Goal: Answer question/provide support: Share knowledge or assist other users

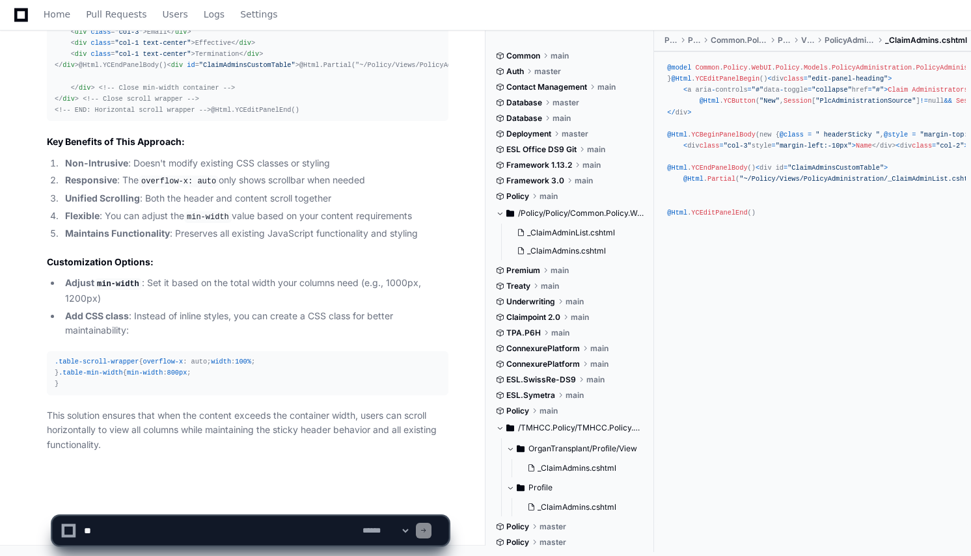
scroll to position [1210, 0]
click at [251, 527] on textarea at bounding box center [220, 531] width 279 height 29
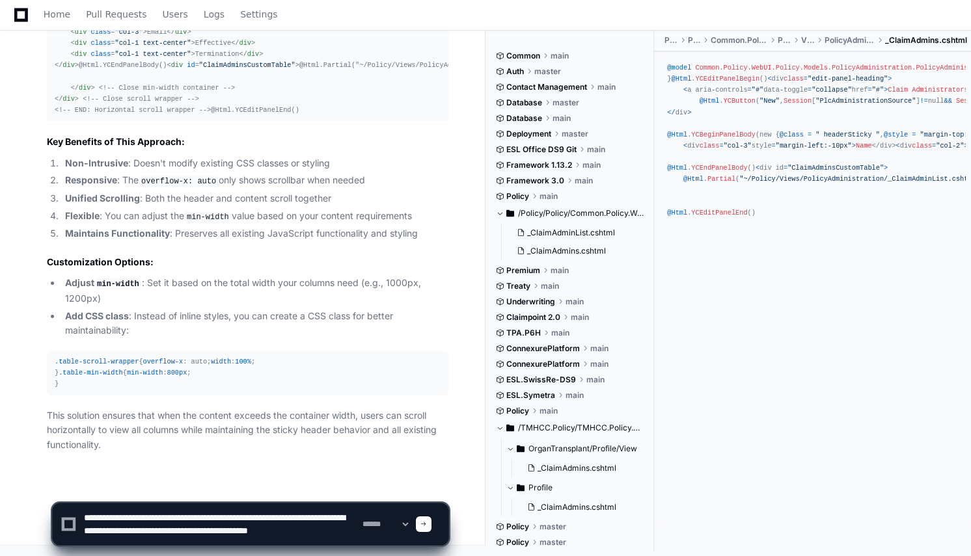
scroll to position [4, 0]
type textarea "**********"
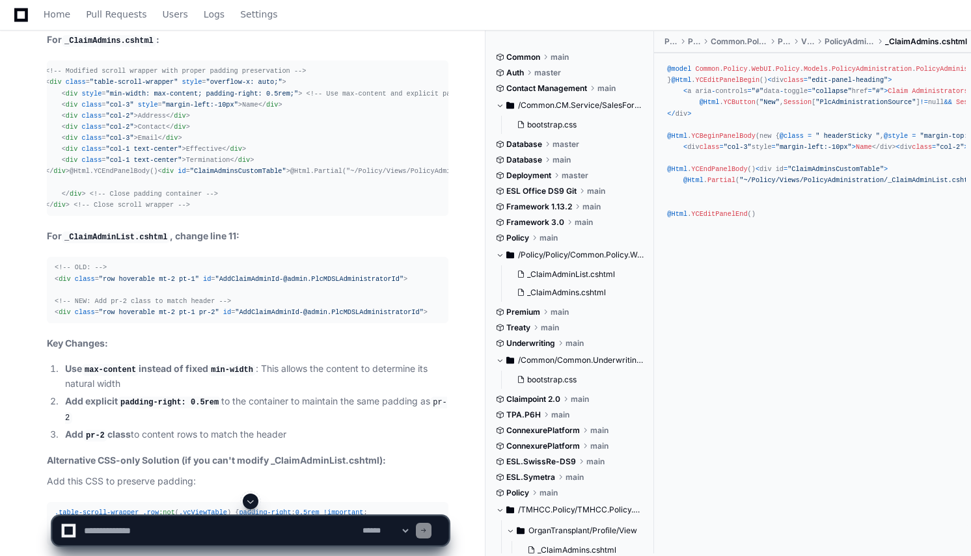
scroll to position [0, 0]
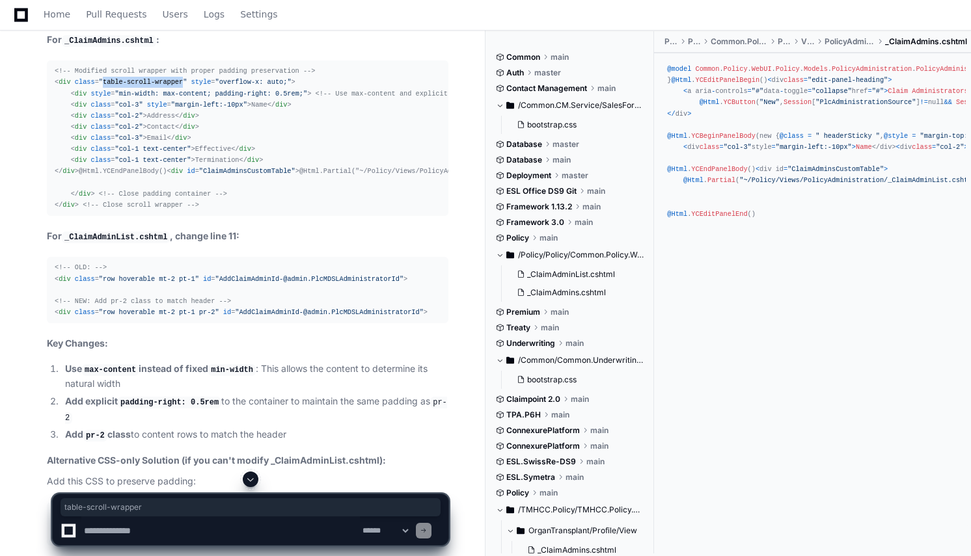
drag, startPoint x: 99, startPoint y: 309, endPoint x: 172, endPoint y: 310, distance: 73.5
click at [172, 86] on span ""table-scroll-wrapper"" at bounding box center [143, 82] width 89 height 8
copy span "table-scroll-wrapper"
drag, startPoint x: 52, startPoint y: 308, endPoint x: 295, endPoint y: 311, distance: 243.4
click at [295, 216] on pre "<!-- Modified scroll wrapper with proper padding preservation --> < div class =…" at bounding box center [248, 139] width 402 height 156
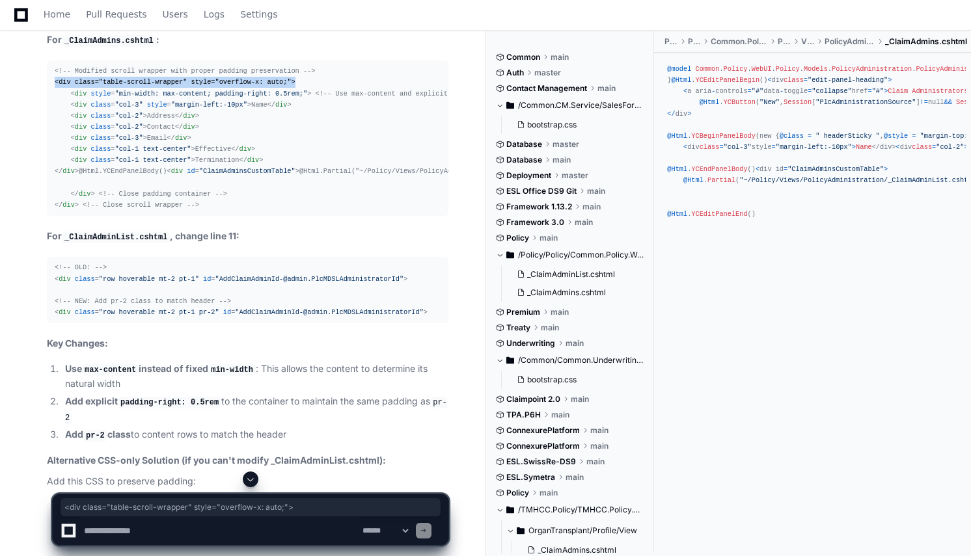
copy span "< div class = "table-scroll-wrapper" style = "overflow-x: auto;" >"
drag, startPoint x: 69, startPoint y: 321, endPoint x: 290, endPoint y: 321, distance: 221.3
click at [290, 211] on div "<!-- Modified scroll wrapper with proper padding preservation --> < div class =…" at bounding box center [248, 138] width 386 height 145
copy span "< div style = "min-width: max-content; padding-right: 0.5rem;" >"
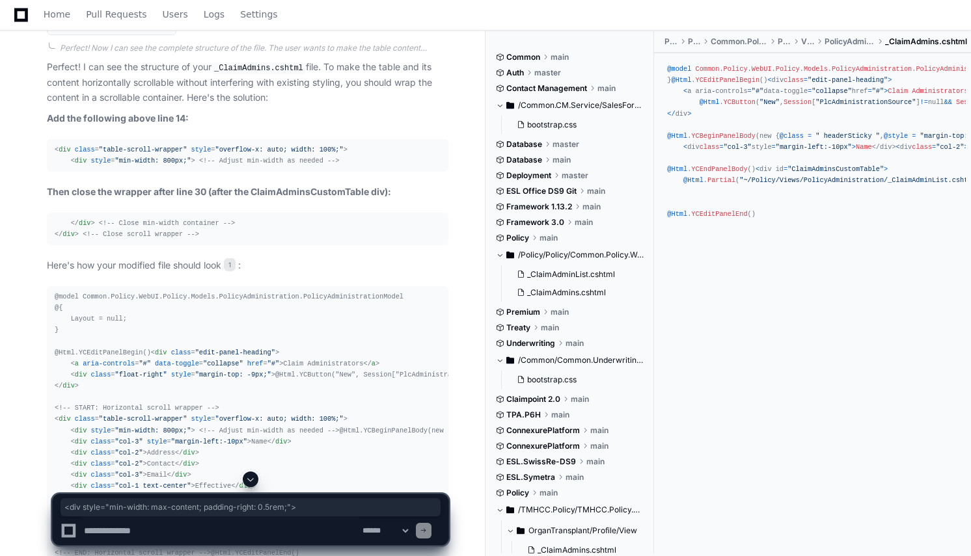
scroll to position [569, 0]
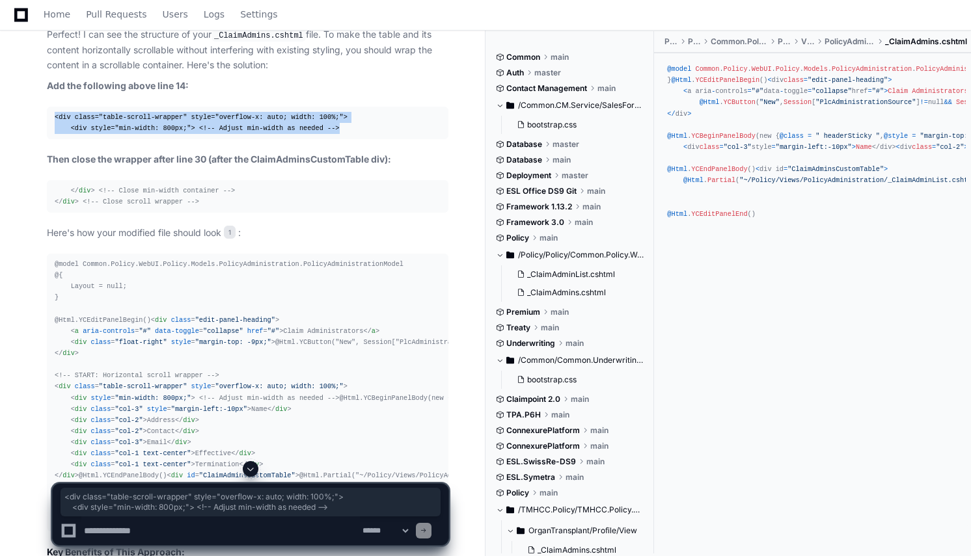
drag, startPoint x: 322, startPoint y: 125, endPoint x: 53, endPoint y: 115, distance: 269.0
click at [53, 115] on pre "< div class = "table-scroll-wrapper" style = "overflow-x: auto; width: 100%;" >…" at bounding box center [248, 123] width 402 height 33
copy div "< div class = "table-scroll-wrapper" style = "overflow-x: auto; width: 100%;" >…"
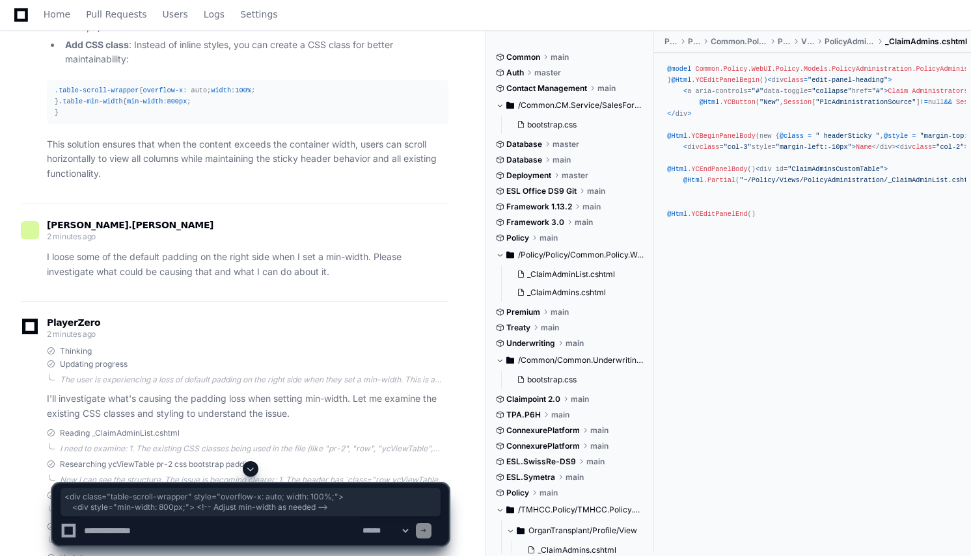
scroll to position [1256, 0]
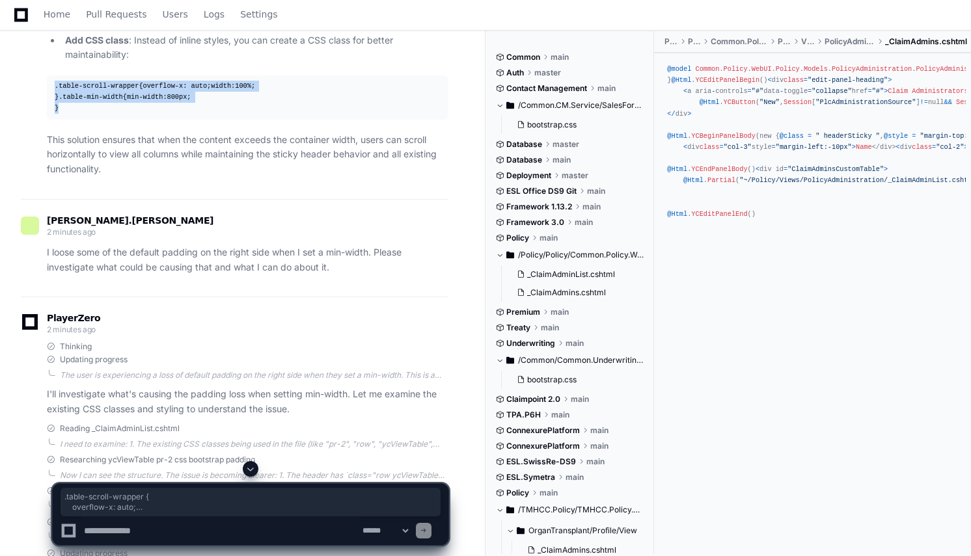
drag, startPoint x: 75, startPoint y: 336, endPoint x: 40, endPoint y: 254, distance: 89.2
copy div ".table-scroll-wrapper { overflow-x : auto; width : 100% ; } .table-min-width { …"
click at [947, 16] on div "Home Pull Requests Users Logs Settings" at bounding box center [486, 15] width 940 height 30
